Goal: Information Seeking & Learning: Find specific fact

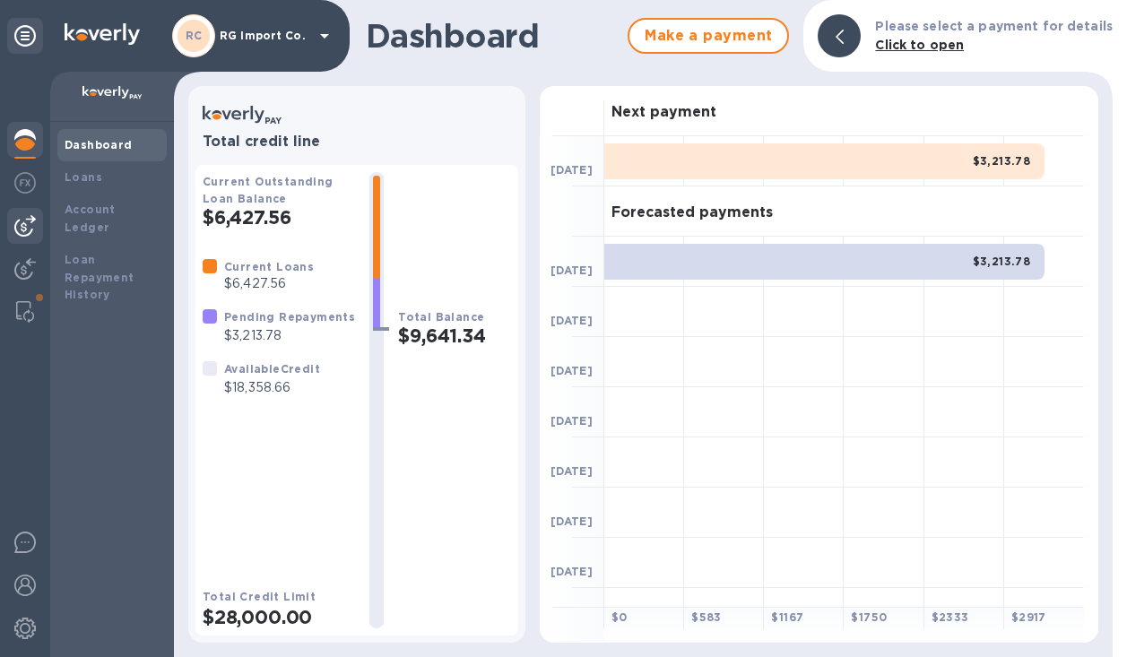
click at [22, 231] on img at bounding box center [25, 226] width 22 height 22
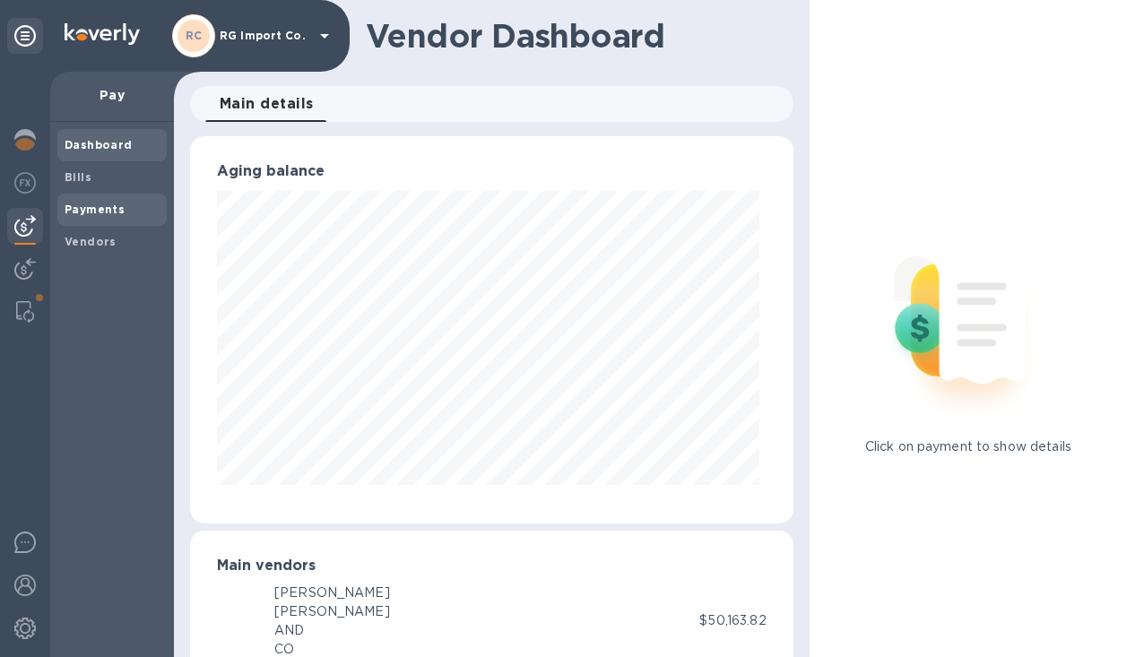
scroll to position [387, 596]
click at [98, 210] on b "Payments" at bounding box center [95, 209] width 60 height 13
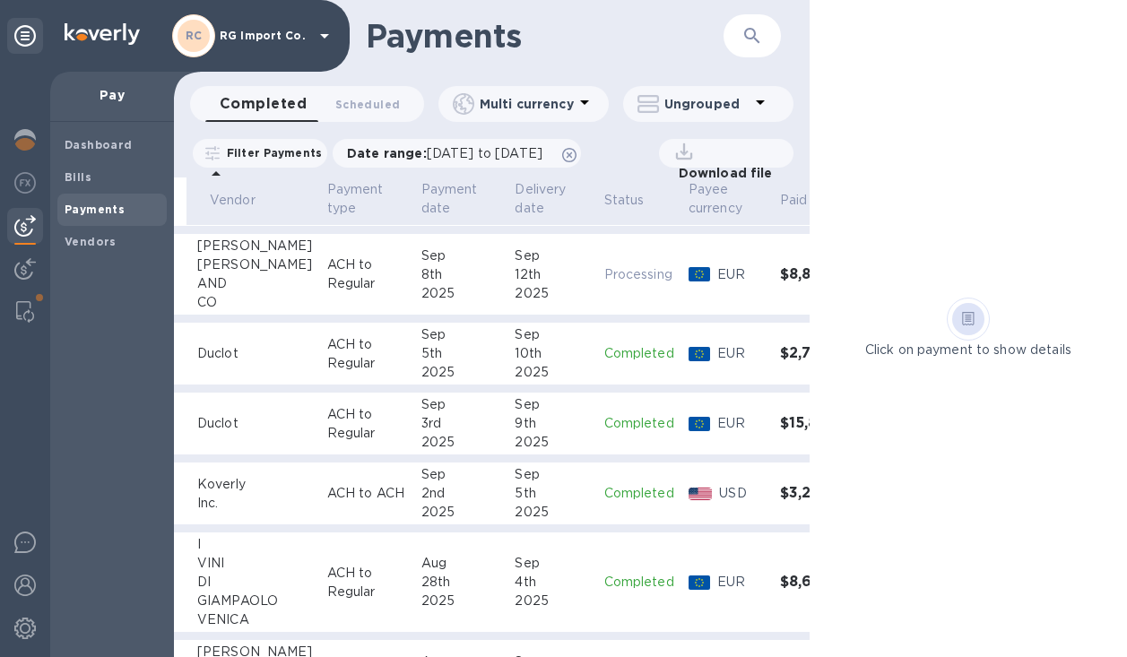
scroll to position [61, 108]
click at [372, 347] on p "ACH to Regular" at bounding box center [366, 354] width 80 height 38
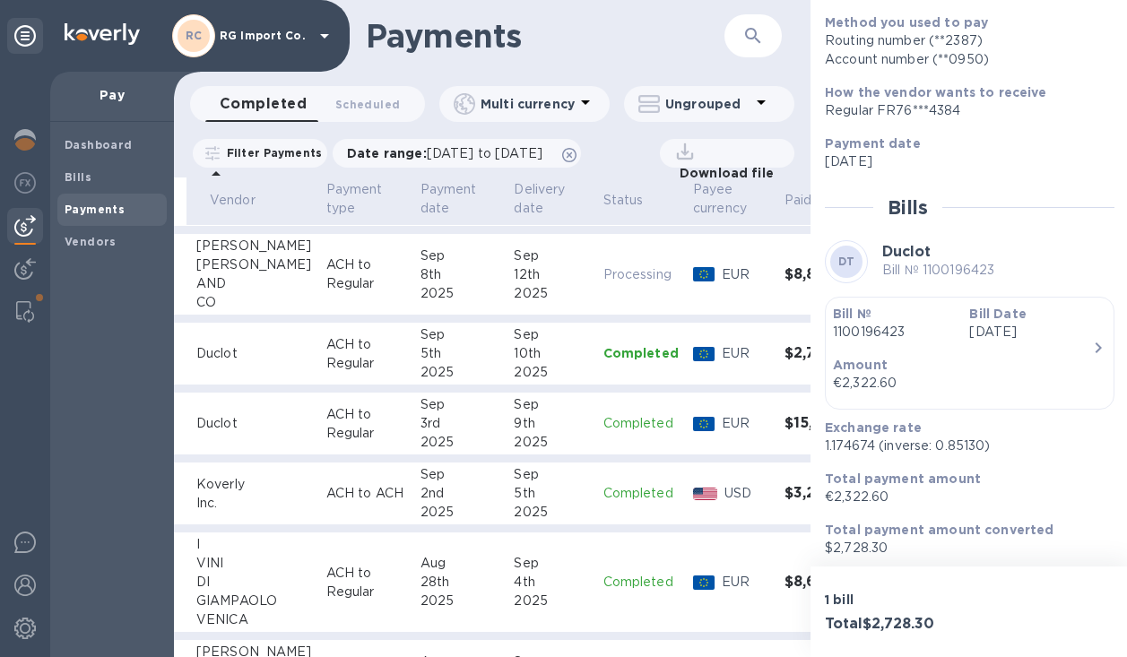
scroll to position [224, 0]
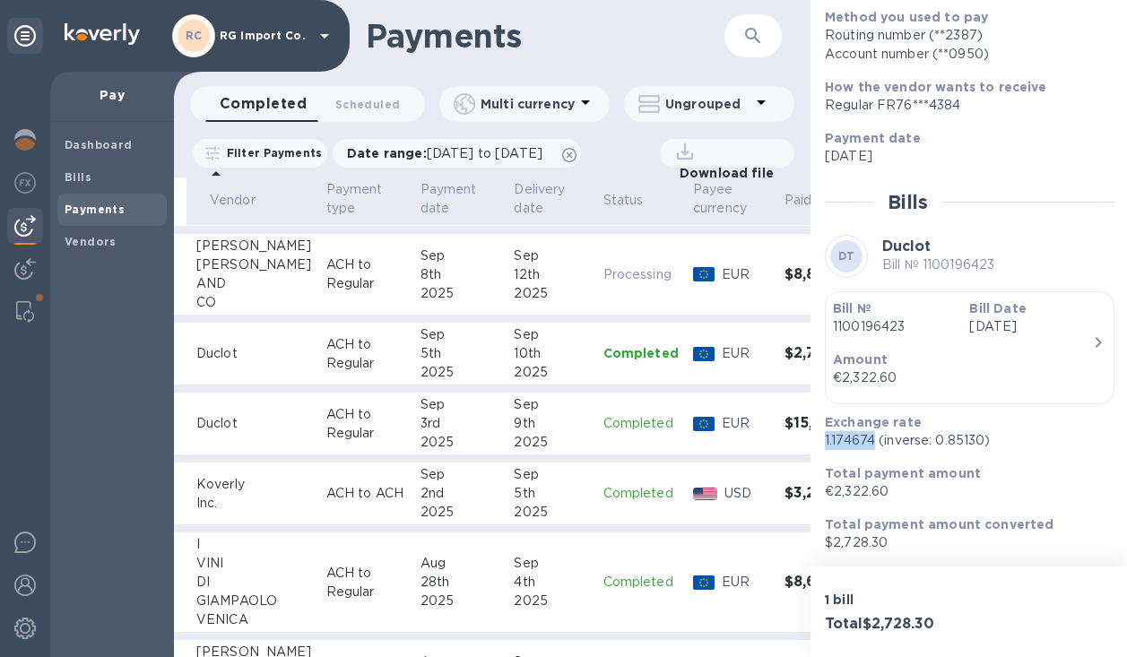
drag, startPoint x: 875, startPoint y: 442, endPoint x: 821, endPoint y: 442, distance: 53.8
click at [821, 442] on div "Exchange rate 1.174674 (inverse: 0.85130)" at bounding box center [963, 431] width 290 height 51
copy p "1.174674"
